Goal: Understand process/instructions: Learn about a topic

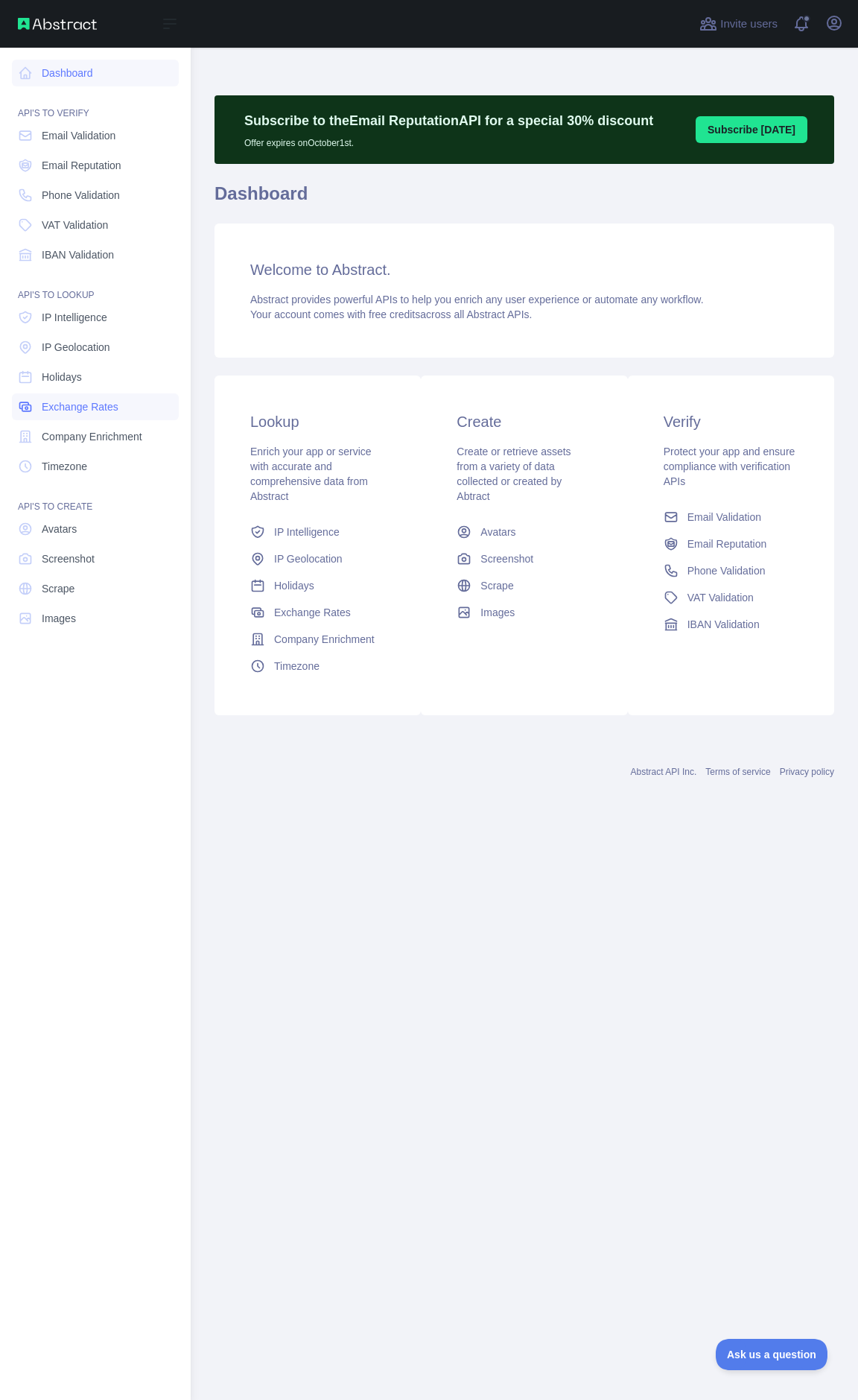
click at [113, 410] on span "Exchange Rates" at bounding box center [81, 407] width 77 height 15
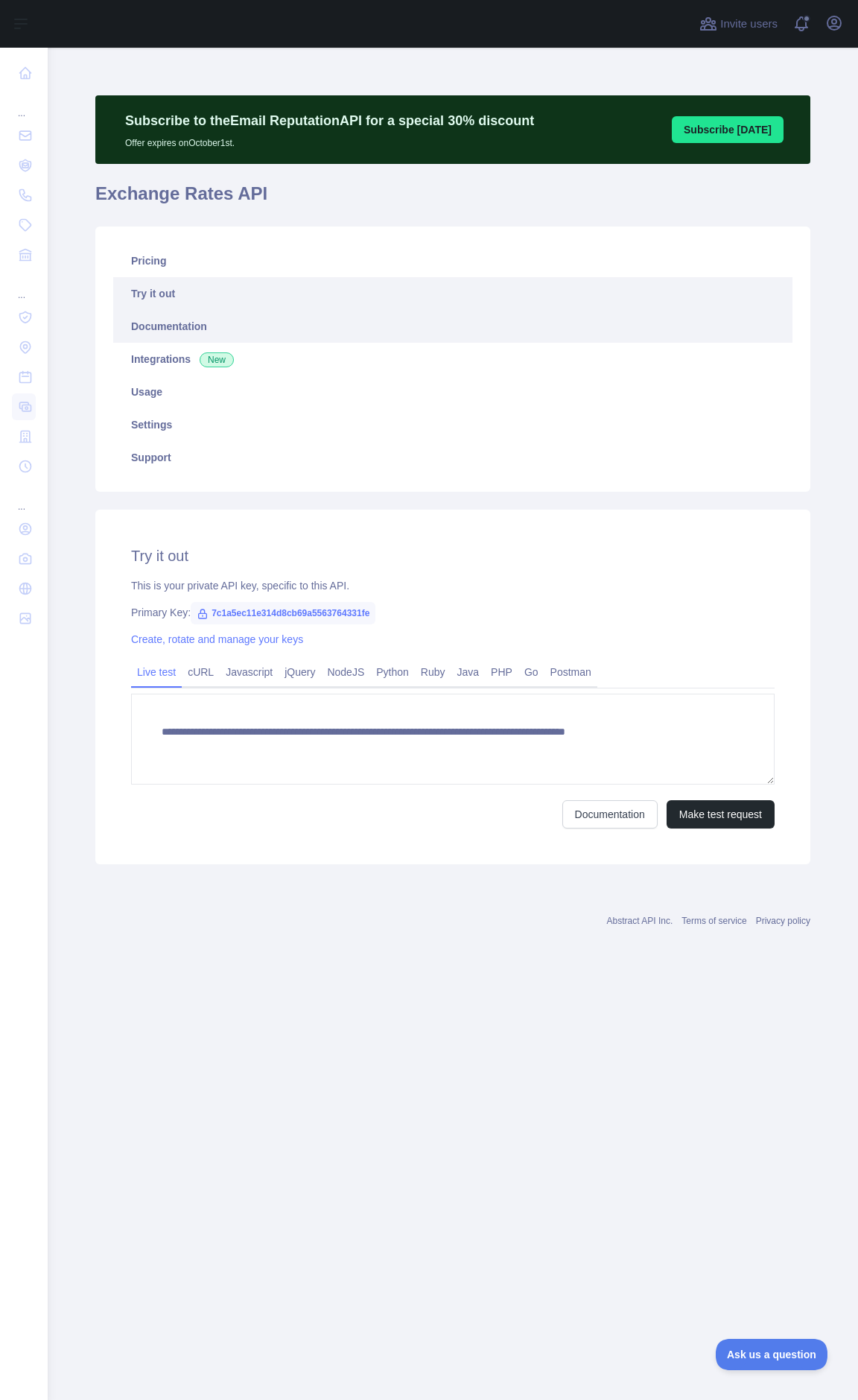
click at [212, 339] on link "Documentation" at bounding box center [452, 326] width 680 height 33
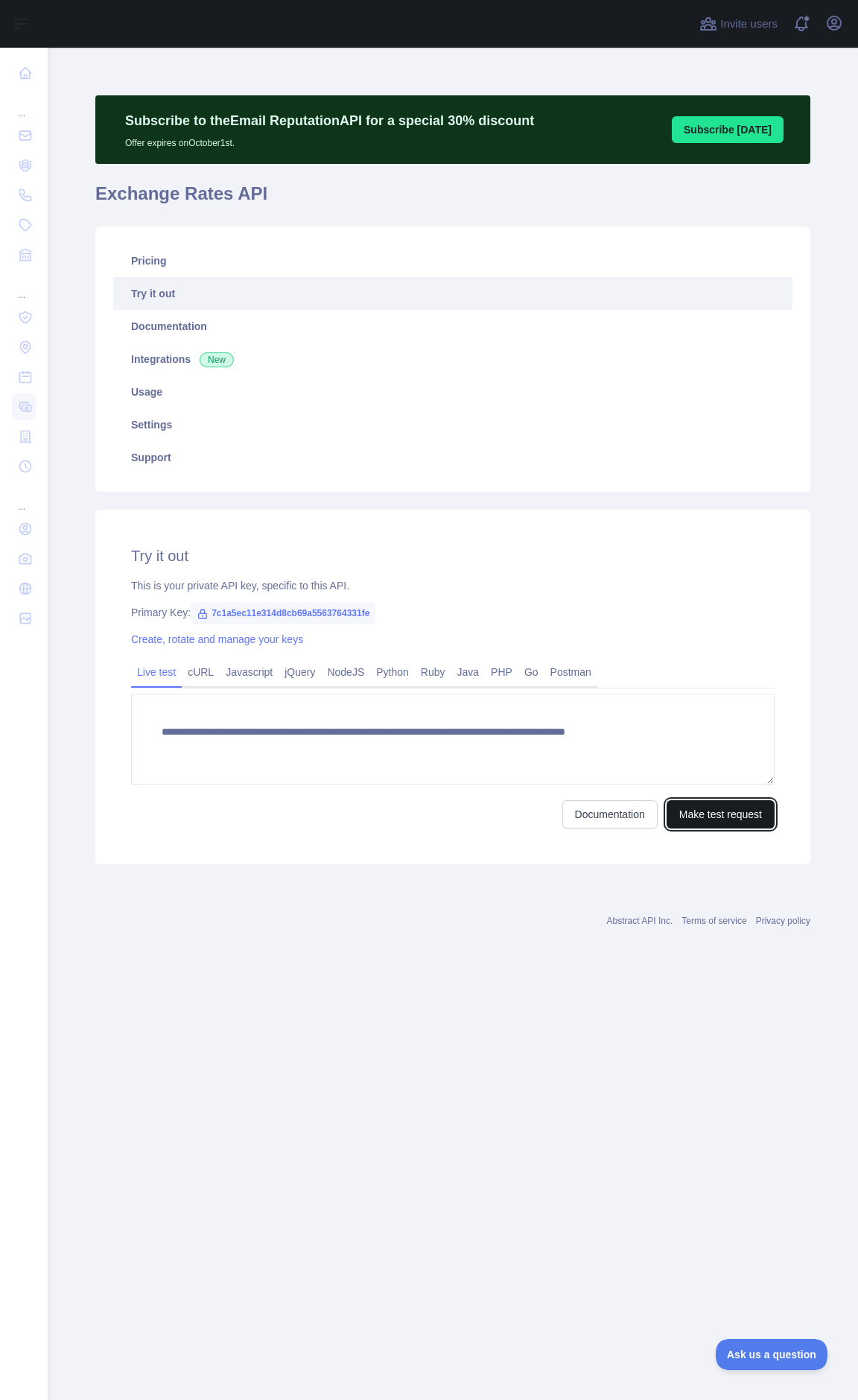
click at [698, 827] on button "Make test request" at bounding box center [720, 814] width 108 height 29
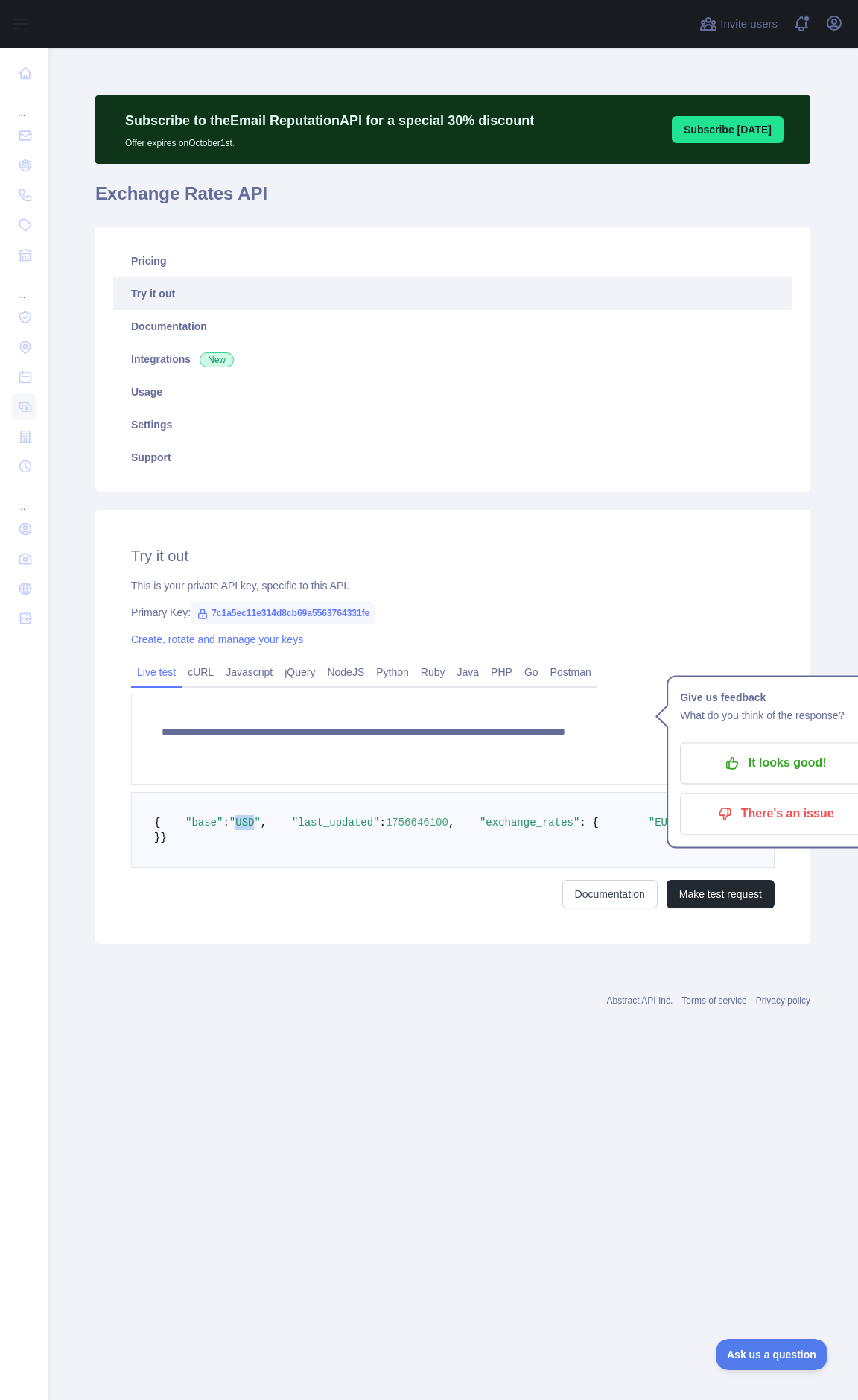
drag, startPoint x: 245, startPoint y: 839, endPoint x: 228, endPoint y: 837, distance: 17.1
click at [229, 829] on span ""USD"" at bounding box center [245, 822] width 31 height 12
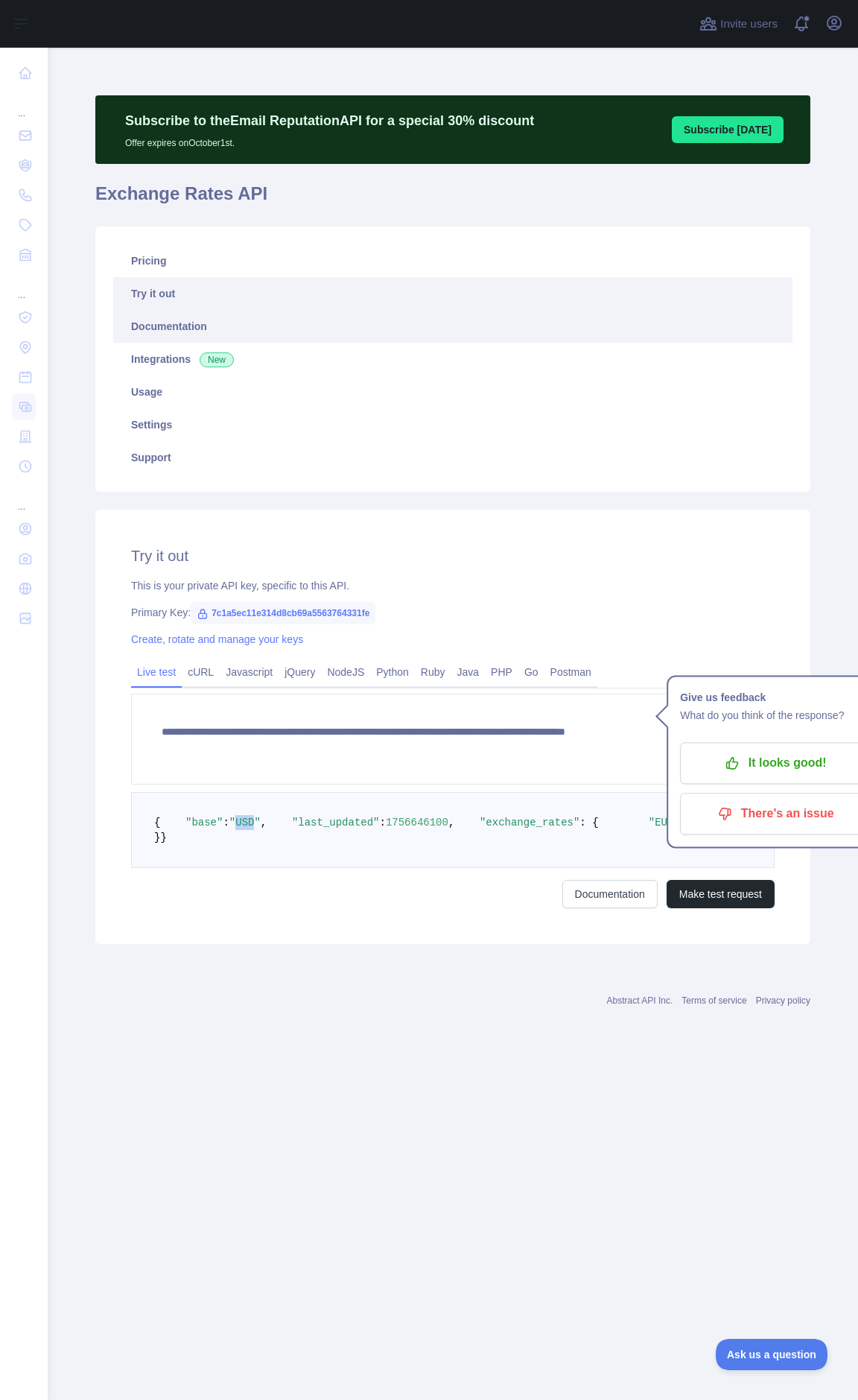
click at [197, 322] on link "Documentation" at bounding box center [452, 326] width 680 height 33
